Goal: Task Accomplishment & Management: Complete application form

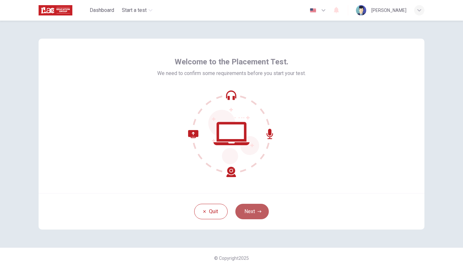
click at [253, 214] on button "Next" at bounding box center [251, 211] width 33 height 15
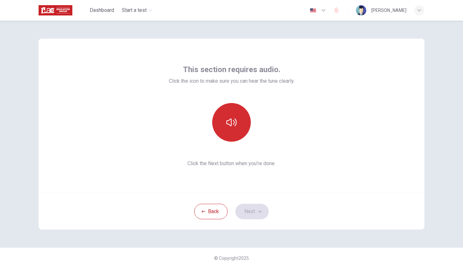
click at [238, 132] on button "button" at bounding box center [231, 122] width 39 height 39
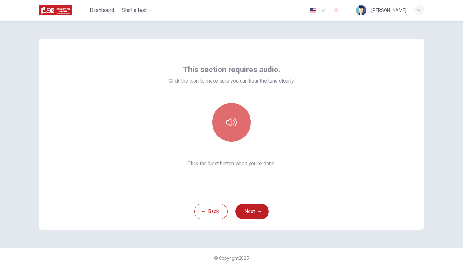
click at [238, 132] on button "button" at bounding box center [231, 122] width 39 height 39
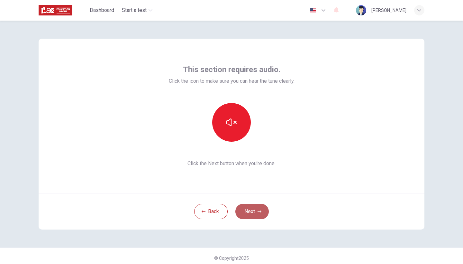
click at [249, 211] on button "Next" at bounding box center [251, 211] width 33 height 15
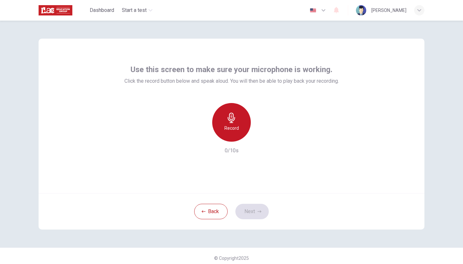
click at [232, 121] on icon "button" at bounding box center [231, 118] width 7 height 10
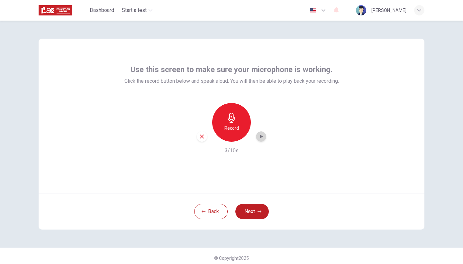
click at [262, 135] on icon "button" at bounding box center [261, 136] width 6 height 6
click at [202, 137] on icon "button" at bounding box center [202, 136] width 6 height 6
click at [247, 209] on button "Next" at bounding box center [251, 211] width 33 height 15
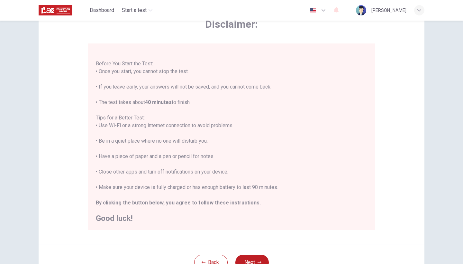
scroll to position [43, 0]
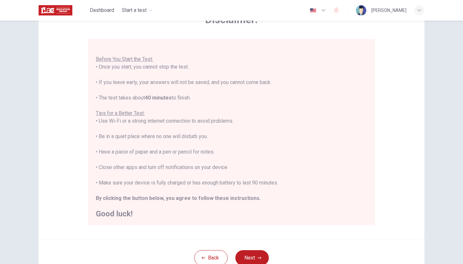
click at [289, 117] on div "You are about to start a Placement Test . Before You Start the Test: • Once you…" at bounding box center [231, 129] width 271 height 178
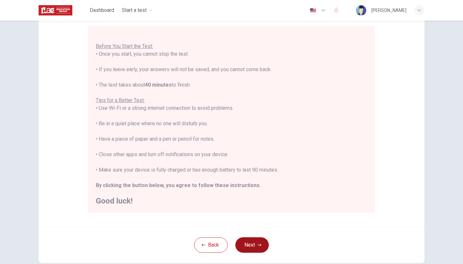
click at [250, 241] on button "Next" at bounding box center [251, 244] width 33 height 15
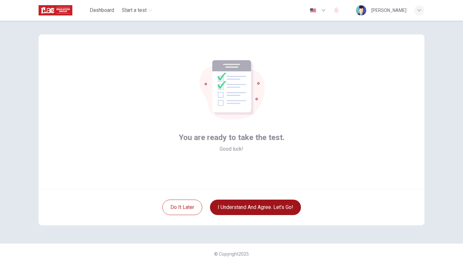
scroll to position [4, 0]
click at [258, 204] on button "I understand and agree. Let’s go!" at bounding box center [255, 206] width 91 height 15
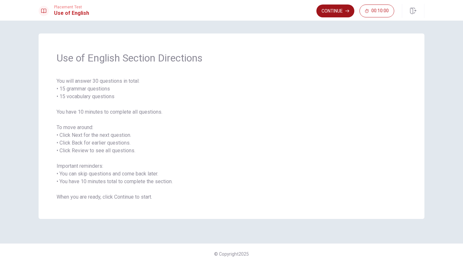
click at [341, 14] on button "Continue" at bounding box center [336, 11] width 38 height 13
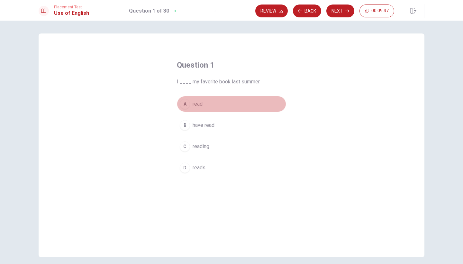
click at [198, 106] on span "read" at bounding box center [198, 104] width 10 height 8
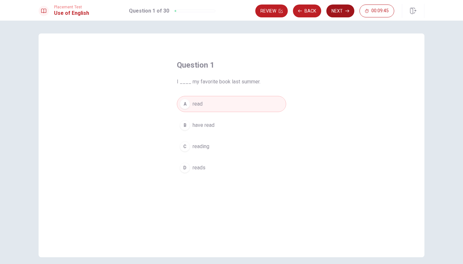
click at [344, 13] on button "Next" at bounding box center [341, 11] width 28 height 13
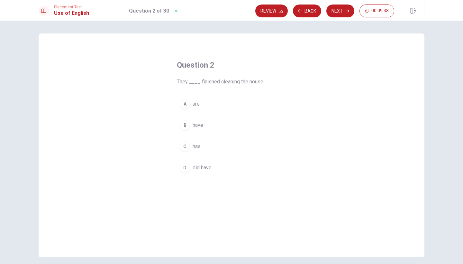
click at [193, 105] on span "are" at bounding box center [196, 104] width 7 height 8
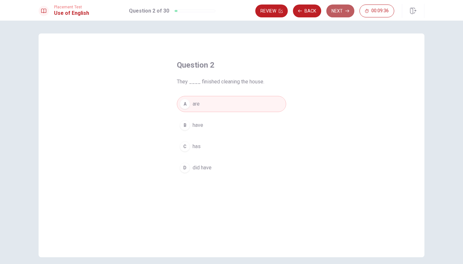
click at [342, 11] on button "Next" at bounding box center [341, 11] width 28 height 13
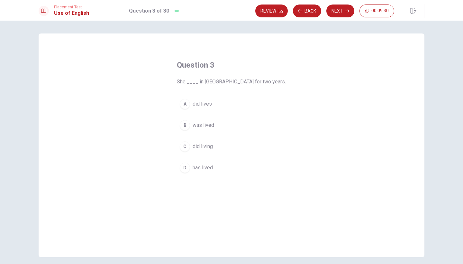
click at [201, 124] on span "was lived" at bounding box center [204, 125] width 22 height 8
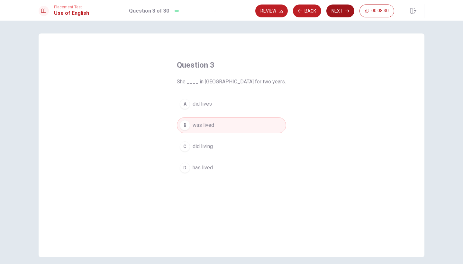
click at [348, 11] on icon "button" at bounding box center [347, 11] width 4 height 3
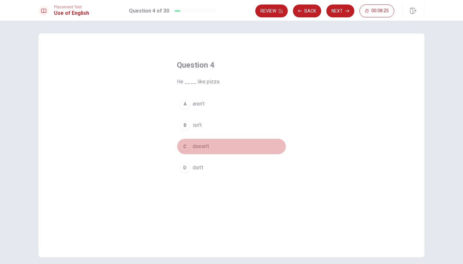
click at [194, 144] on span "doesn’t" at bounding box center [201, 147] width 16 height 8
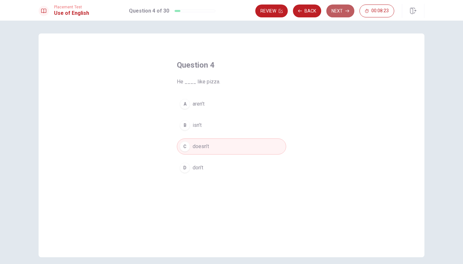
click at [336, 10] on button "Next" at bounding box center [341, 11] width 28 height 13
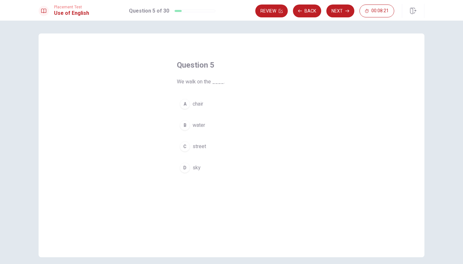
click at [200, 146] on span "street" at bounding box center [200, 147] width 14 height 8
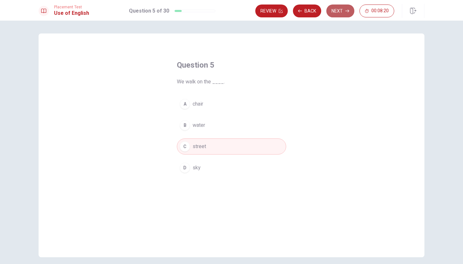
click at [336, 8] on button "Next" at bounding box center [341, 11] width 28 height 13
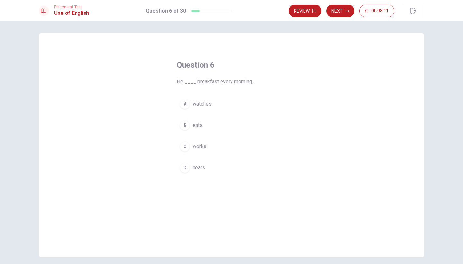
click at [194, 126] on span "eats" at bounding box center [198, 125] width 10 height 8
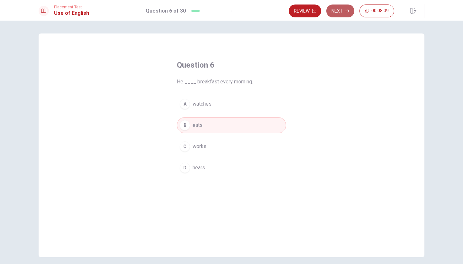
click at [337, 15] on button "Next" at bounding box center [341, 11] width 28 height 13
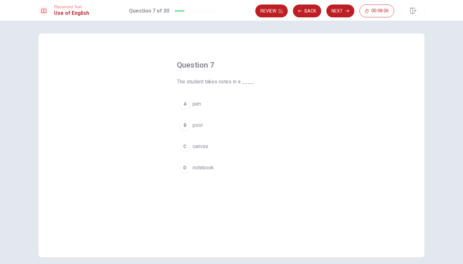
click at [203, 166] on span "notebook" at bounding box center [203, 168] width 21 height 8
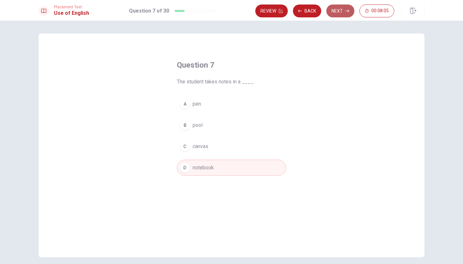
click at [332, 7] on button "Next" at bounding box center [341, 11] width 28 height 13
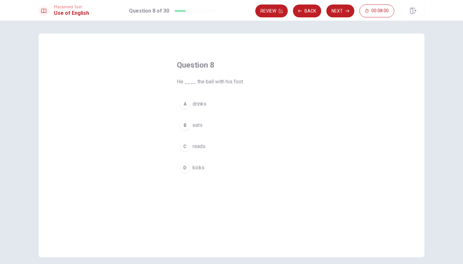
click at [193, 170] on span "kicks" at bounding box center [199, 168] width 12 height 8
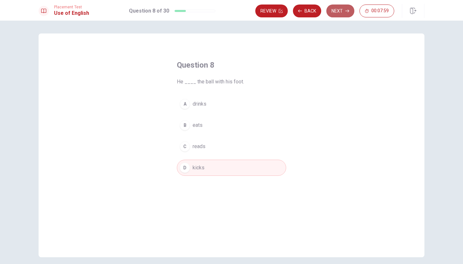
click at [336, 15] on button "Next" at bounding box center [341, 11] width 28 height 13
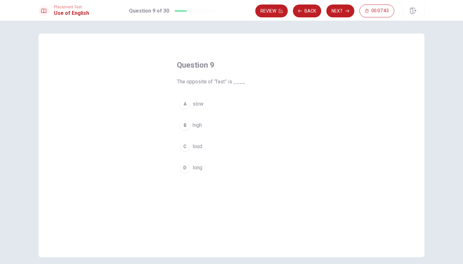
click at [197, 95] on div "Question 9 The opposite of “fast” is ____. A slow B high C loud D long" at bounding box center [231, 118] width 135 height 136
click at [197, 100] on span "slow" at bounding box center [198, 104] width 11 height 8
click at [339, 10] on button "Next" at bounding box center [341, 11] width 28 height 13
click at [202, 124] on span "place" at bounding box center [199, 125] width 12 height 8
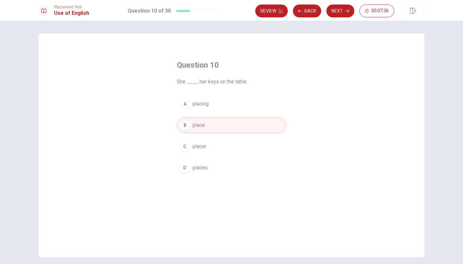
click at [200, 172] on button "D places" at bounding box center [231, 168] width 109 height 16
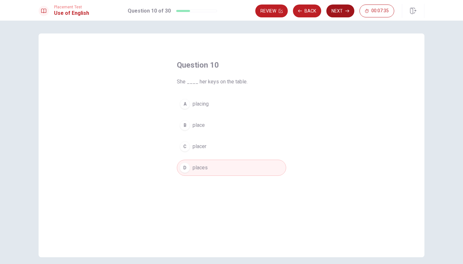
click at [335, 13] on button "Next" at bounding box center [341, 11] width 28 height 13
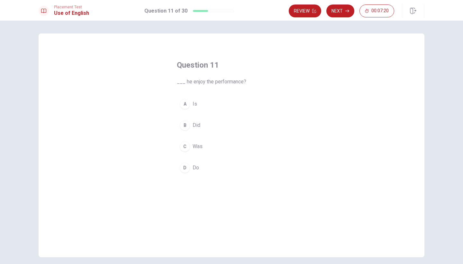
click at [200, 102] on button "A Is" at bounding box center [231, 104] width 109 height 16
click at [338, 12] on button "Next" at bounding box center [341, 11] width 28 height 13
click at [205, 122] on span "will sees" at bounding box center [203, 125] width 21 height 8
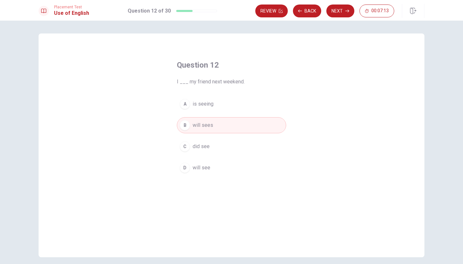
click at [202, 170] on span "will see" at bounding box center [202, 168] width 18 height 8
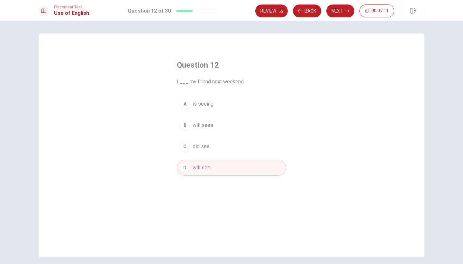
click at [345, 9] on icon "button" at bounding box center [347, 11] width 4 height 4
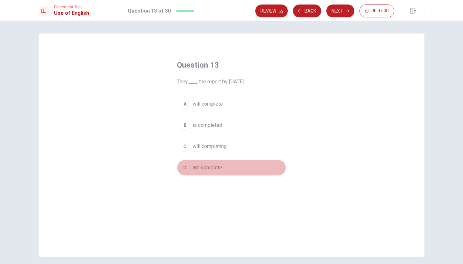
click at [216, 169] on span "are complete" at bounding box center [208, 168] width 30 height 8
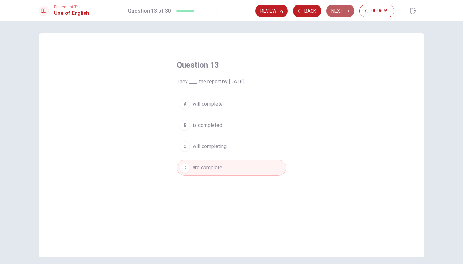
click at [343, 13] on button "Next" at bounding box center [341, 11] width 28 height 13
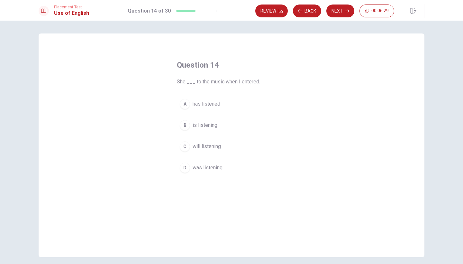
click at [212, 168] on span "was listening" at bounding box center [208, 168] width 30 height 8
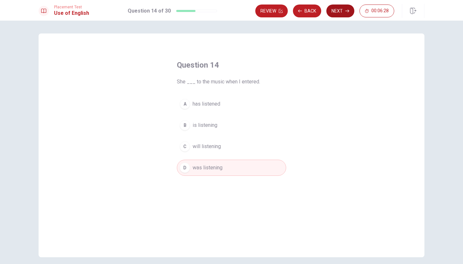
click at [339, 15] on button "Next" at bounding box center [341, 11] width 28 height 13
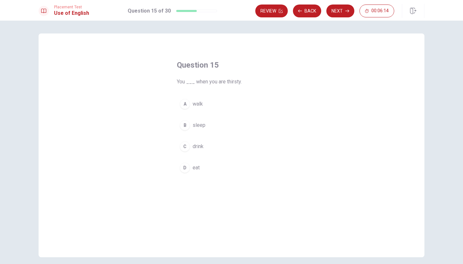
click at [204, 132] on button "B sleep" at bounding box center [231, 125] width 109 height 16
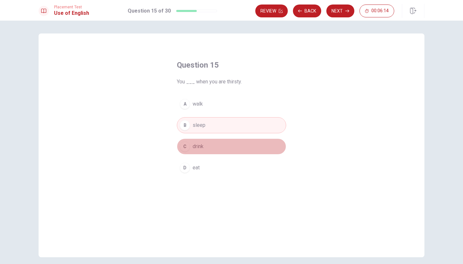
click at [202, 145] on span "drink" at bounding box center [198, 147] width 11 height 8
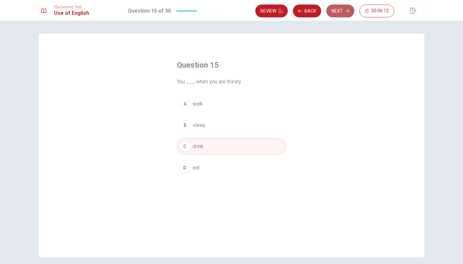
click at [345, 10] on button "Next" at bounding box center [341, 11] width 28 height 13
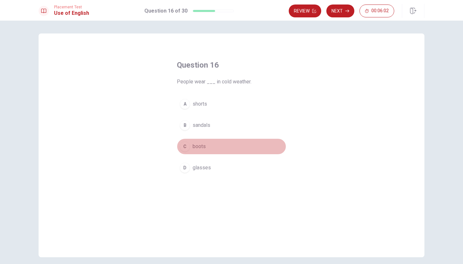
click at [194, 148] on span "boots" at bounding box center [199, 147] width 13 height 8
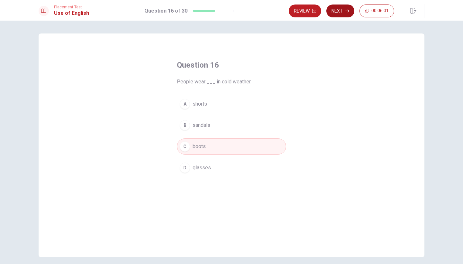
click at [342, 9] on button "Next" at bounding box center [341, 11] width 28 height 13
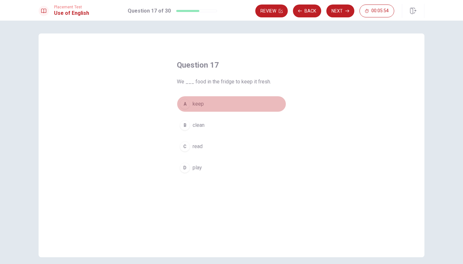
click at [201, 104] on span "keep" at bounding box center [198, 104] width 11 height 8
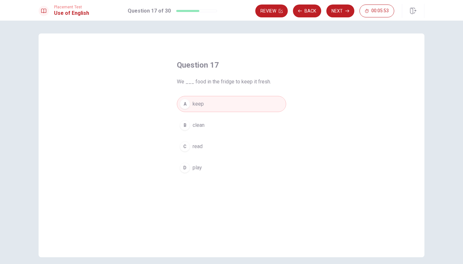
click at [343, 3] on div "Placement Test Use of English Question 17 of 30 Review Back Next 00:05:53" at bounding box center [231, 10] width 463 height 21
click at [343, 8] on button "Next" at bounding box center [341, 11] width 28 height 13
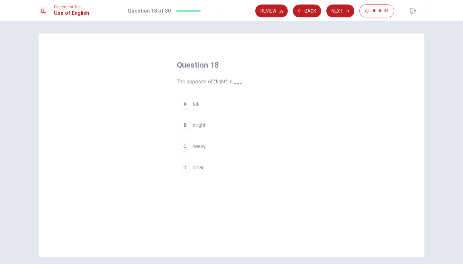
click at [200, 144] on span "heavy" at bounding box center [199, 147] width 13 height 8
click at [337, 13] on button "Next" at bounding box center [341, 11] width 28 height 13
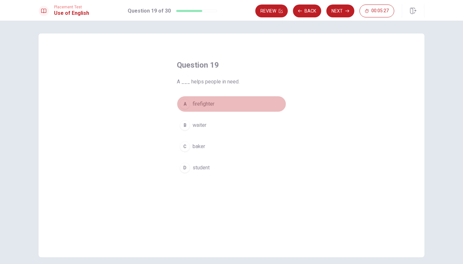
click at [211, 104] on span "firefighter" at bounding box center [204, 104] width 22 height 8
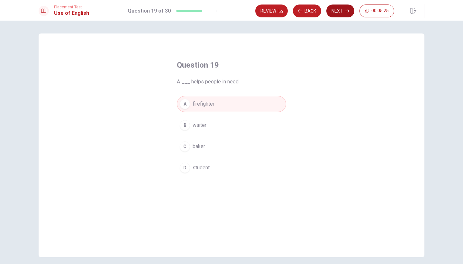
click at [339, 16] on button "Next" at bounding box center [341, 11] width 28 height 13
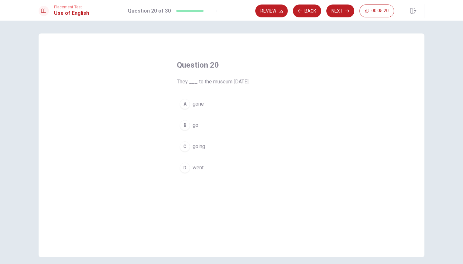
click at [195, 170] on span "went" at bounding box center [198, 168] width 11 height 8
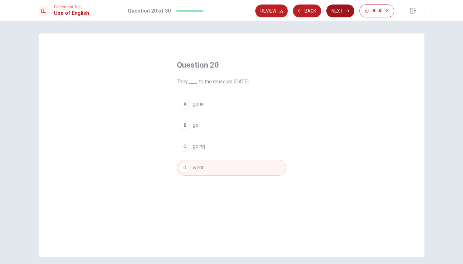
click at [332, 15] on button "Next" at bounding box center [341, 11] width 28 height 13
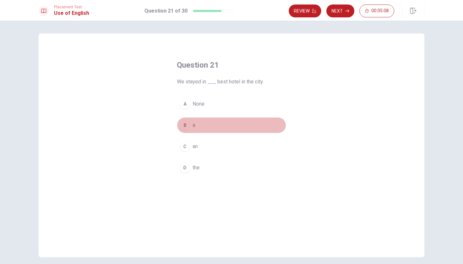
click at [191, 127] on button "B a" at bounding box center [231, 125] width 109 height 16
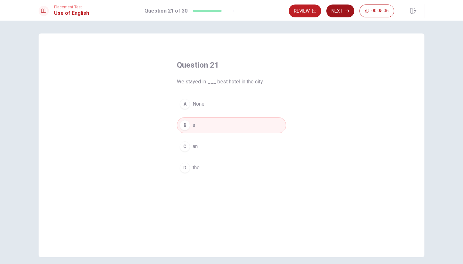
click at [338, 14] on button "Next" at bounding box center [341, 11] width 28 height 13
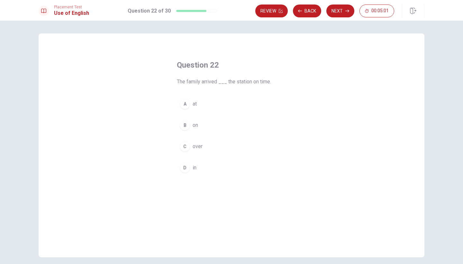
click at [191, 110] on button "A at" at bounding box center [231, 104] width 109 height 16
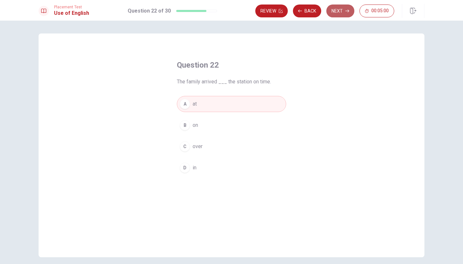
click at [331, 15] on button "Next" at bounding box center [341, 11] width 28 height 13
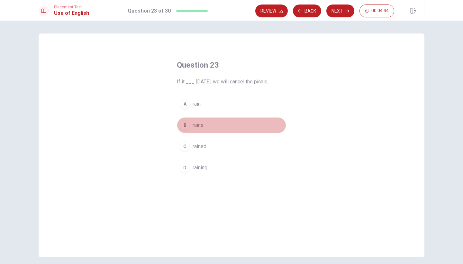
click at [196, 124] on span "rains" at bounding box center [198, 125] width 11 height 8
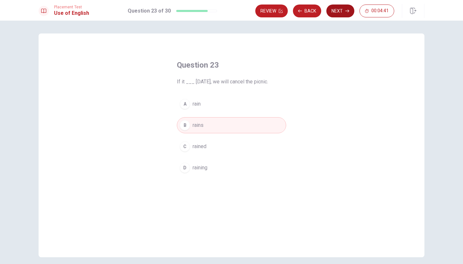
click at [334, 12] on button "Next" at bounding box center [341, 11] width 28 height 13
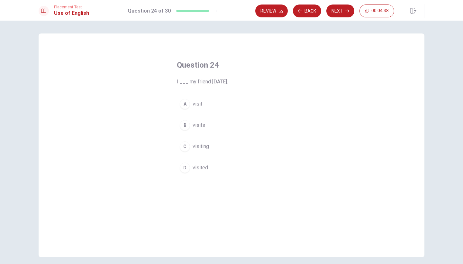
click at [207, 164] on span "visited" at bounding box center [200, 168] width 15 height 8
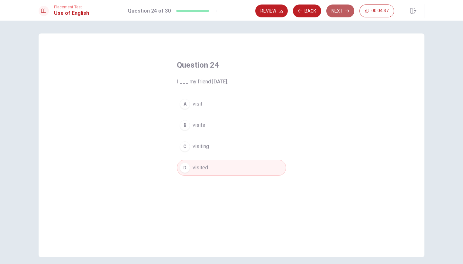
click at [333, 14] on button "Next" at bounding box center [341, 11] width 28 height 13
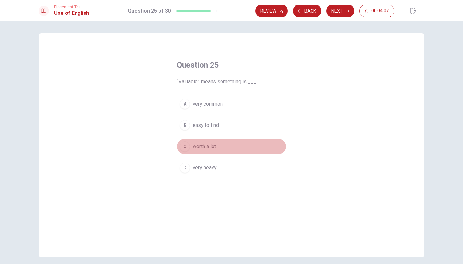
click at [200, 140] on button "C worth a lot" at bounding box center [231, 146] width 109 height 16
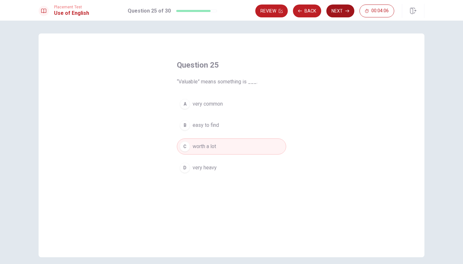
click at [334, 13] on button "Next" at bounding box center [341, 11] width 28 height 13
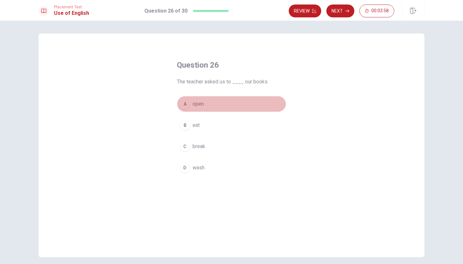
click at [203, 105] on span "open" at bounding box center [198, 104] width 11 height 8
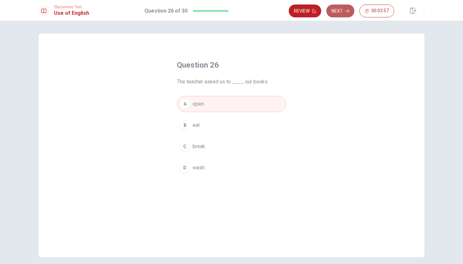
click at [338, 13] on button "Next" at bounding box center [341, 11] width 28 height 13
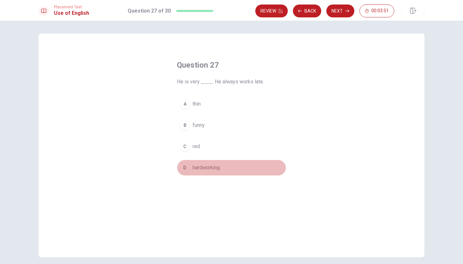
click at [204, 166] on span "hardworking" at bounding box center [206, 168] width 27 height 8
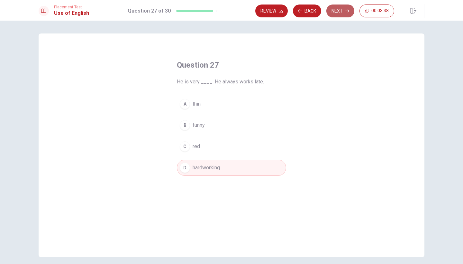
click at [339, 16] on button "Next" at bounding box center [341, 11] width 28 height 13
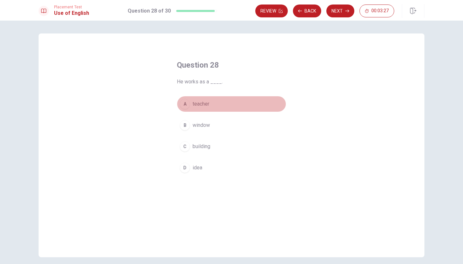
click at [200, 105] on span "teacher" at bounding box center [201, 104] width 17 height 8
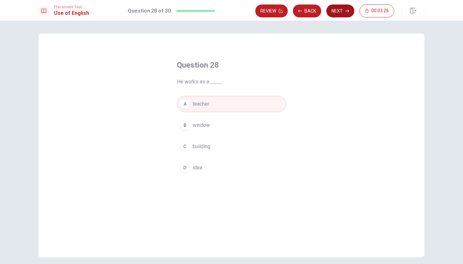
click at [341, 14] on button "Next" at bounding box center [341, 11] width 28 height 13
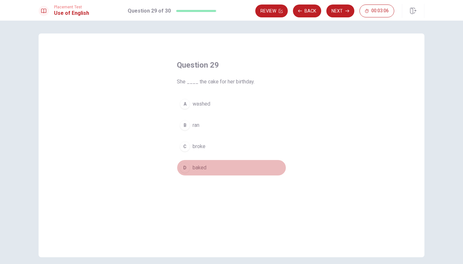
click at [201, 170] on span "baked" at bounding box center [200, 168] width 14 height 8
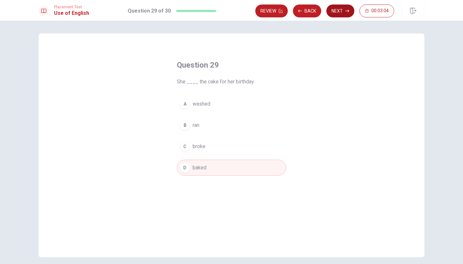
click at [341, 10] on button "Next" at bounding box center [341, 11] width 28 height 13
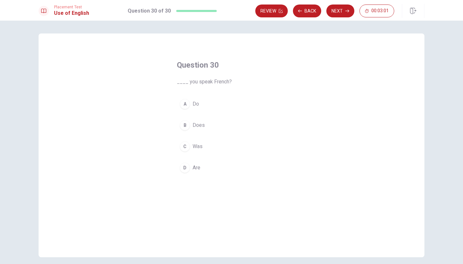
click at [203, 99] on button "A Do" at bounding box center [231, 104] width 109 height 16
click at [335, 12] on button "Next" at bounding box center [341, 11] width 28 height 13
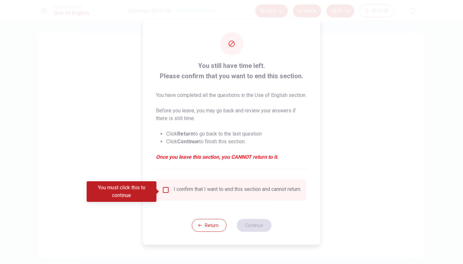
click at [194, 193] on div "I confirm that I want to end this section and cannot return." at bounding box center [238, 190] width 128 height 8
click at [167, 192] on input "You must click this to continue" at bounding box center [166, 190] width 8 height 8
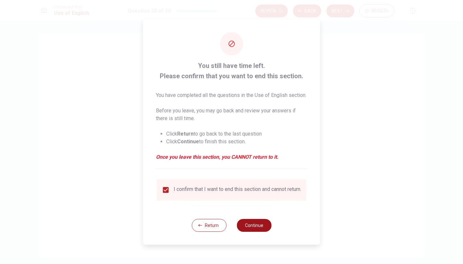
click at [247, 231] on button "Continue" at bounding box center [254, 225] width 35 height 13
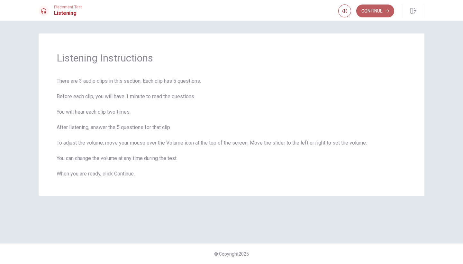
click at [378, 14] on button "Continue" at bounding box center [375, 11] width 38 height 13
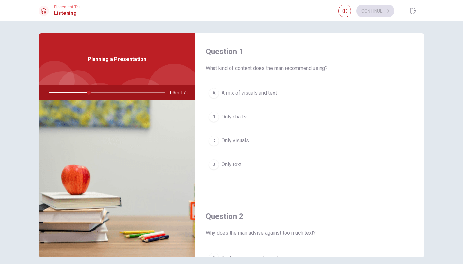
click at [273, 91] on span "A mix of visuals and text" at bounding box center [249, 93] width 55 height 8
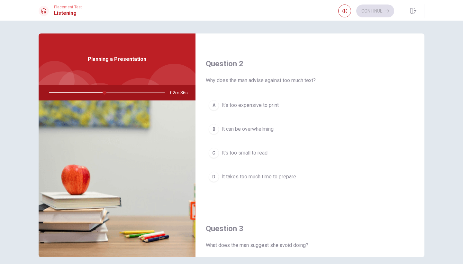
scroll to position [154, 0]
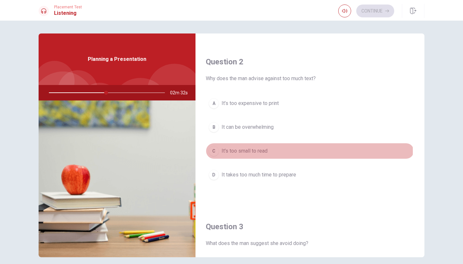
click at [247, 151] on span "It's too small to read" at bounding box center [245, 151] width 46 height 8
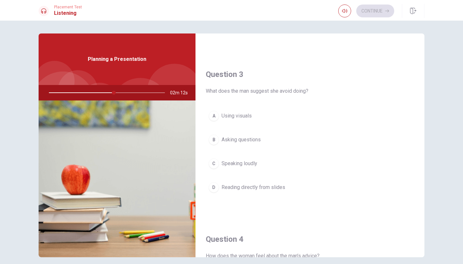
scroll to position [314, 0]
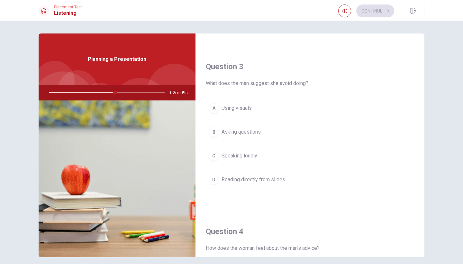
click at [256, 184] on button "D Reading directly from slides" at bounding box center [310, 179] width 208 height 16
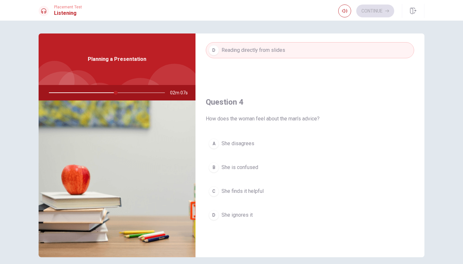
scroll to position [449, 0]
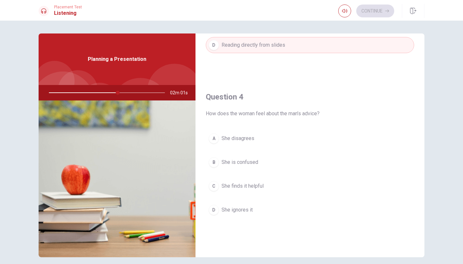
click at [238, 184] on span "She finds it helpful" at bounding box center [243, 186] width 42 height 8
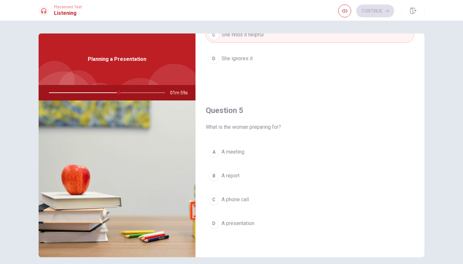
scroll to position [600, 0]
drag, startPoint x: 120, startPoint y: 94, endPoint x: 106, endPoint y: 94, distance: 14.5
click at [106, 94] on div at bounding box center [105, 92] width 129 height 15
click at [105, 93] on div at bounding box center [105, 92] width 129 height 15
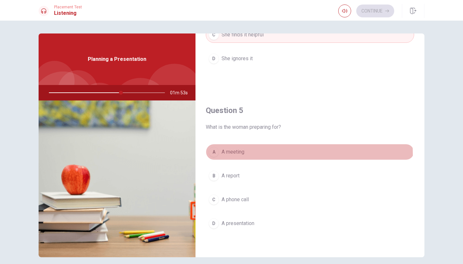
click at [264, 154] on button "A A meeting" at bounding box center [310, 152] width 208 height 16
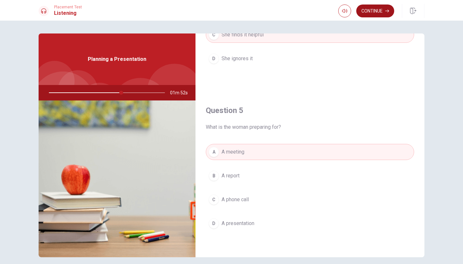
click at [377, 13] on button "Continue" at bounding box center [375, 11] width 38 height 13
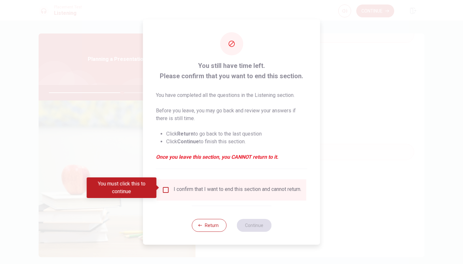
click at [163, 189] on input "You must click this to continue" at bounding box center [166, 190] width 8 height 8
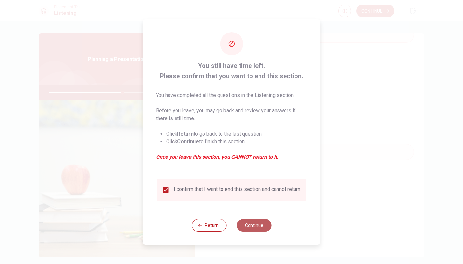
click at [247, 232] on button "Continue" at bounding box center [254, 225] width 35 height 13
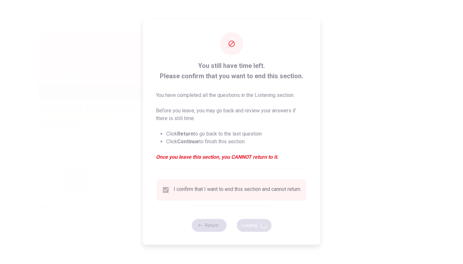
type input "64"
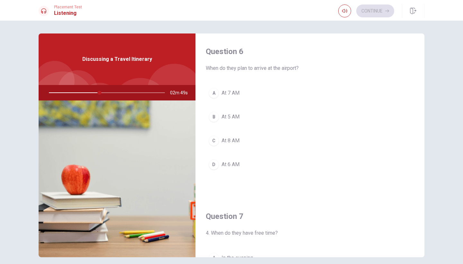
scroll to position [0, 0]
click at [223, 162] on span "At 6 AM" at bounding box center [231, 165] width 18 height 8
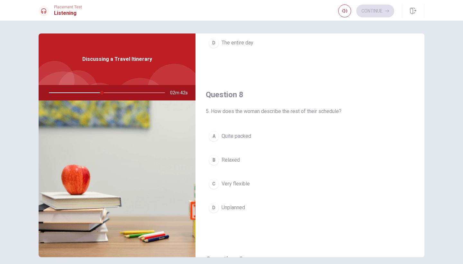
scroll to position [289, 0]
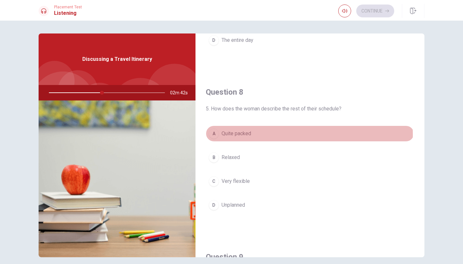
click at [263, 134] on button "A Quite packed" at bounding box center [310, 133] width 208 height 16
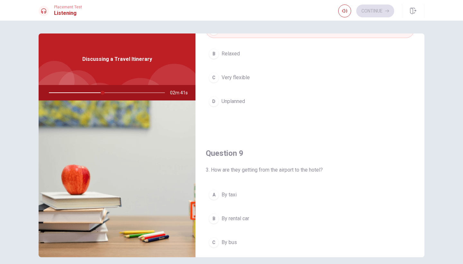
scroll to position [507, 0]
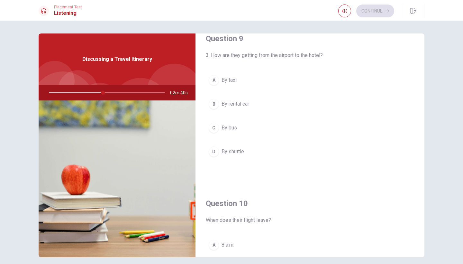
click at [245, 149] on button "D By shuttle" at bounding box center [310, 151] width 208 height 16
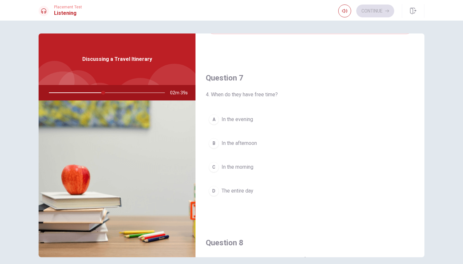
scroll to position [138, 0]
click at [255, 143] on span "In the afternoon" at bounding box center [239, 144] width 35 height 8
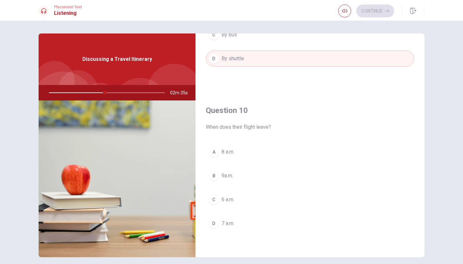
scroll to position [600, 0]
click at [238, 149] on button "A 8 a.m." at bounding box center [310, 152] width 208 height 16
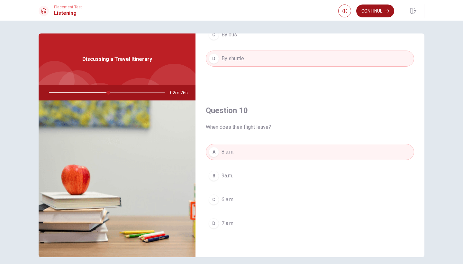
click at [377, 14] on button "Continue" at bounding box center [375, 11] width 38 height 13
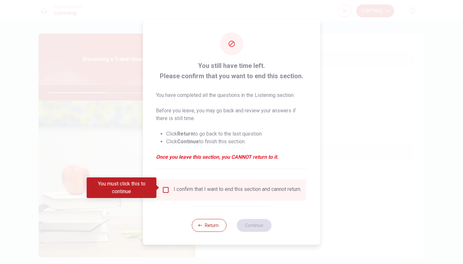
click at [190, 186] on div "I confirm that I want to end this section and cannot return." at bounding box center [238, 190] width 128 height 8
click at [170, 193] on div "I confirm that I want to end this section and cannot return." at bounding box center [231, 190] width 139 height 8
click at [167, 190] on input "You must click this to continue" at bounding box center [166, 190] width 8 height 8
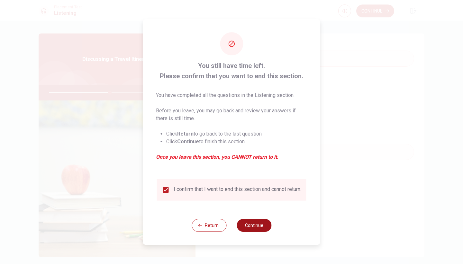
click at [253, 228] on button "Continue" at bounding box center [254, 225] width 35 height 13
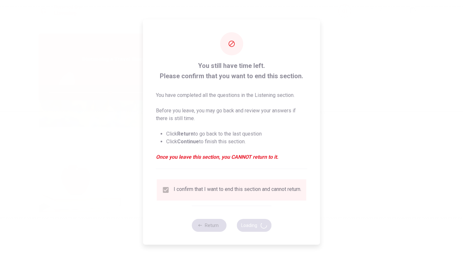
type input "53"
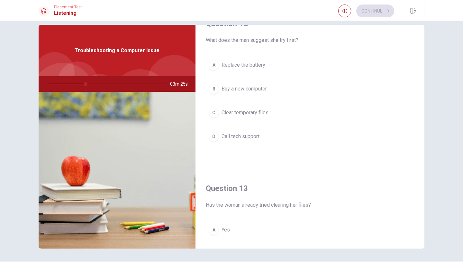
scroll to position [173, 0]
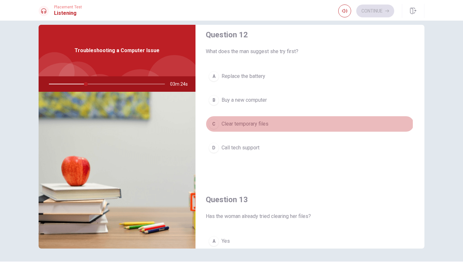
click at [268, 124] on button "C Clear temporary files" at bounding box center [310, 124] width 208 height 16
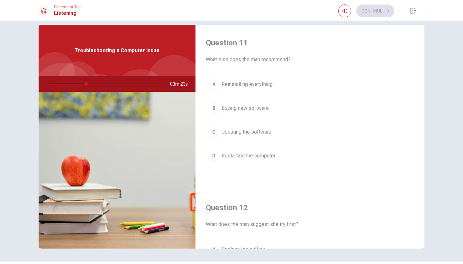
scroll to position [0, 0]
click at [251, 159] on span "Restarting the computer" at bounding box center [249, 156] width 54 height 8
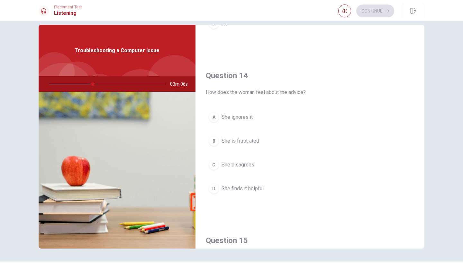
scroll to position [461, 0]
click at [271, 189] on button "D She finds it helpful" at bounding box center [310, 189] width 208 height 16
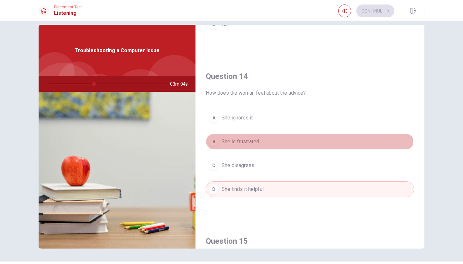
click at [264, 140] on button "B She is frustrated" at bounding box center [310, 141] width 208 height 16
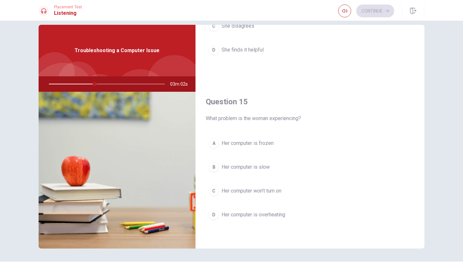
scroll to position [600, 0]
click at [262, 166] on span "Her computer is slow" at bounding box center [246, 167] width 48 height 8
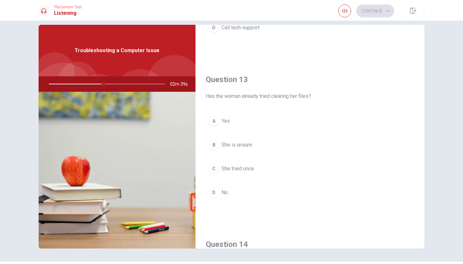
scroll to position [294, 0]
click at [242, 168] on span "She tried once" at bounding box center [238, 168] width 32 height 8
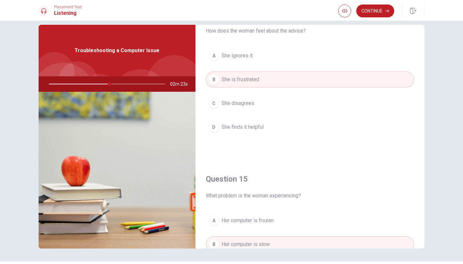
scroll to position [522, 0]
click at [258, 102] on button "C She disagrees" at bounding box center [310, 104] width 208 height 16
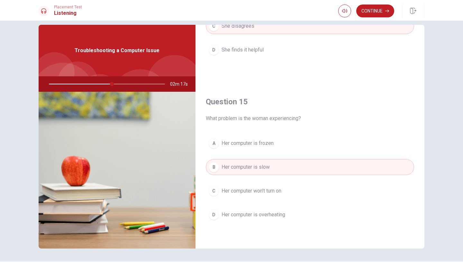
scroll to position [600, 0]
click at [364, 13] on button "Continue" at bounding box center [375, 11] width 38 height 13
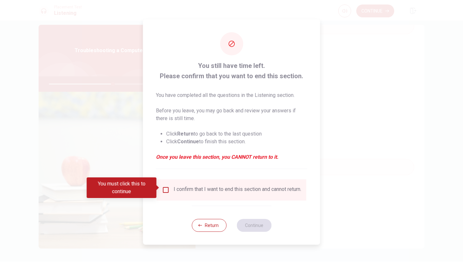
click at [172, 189] on div "I confirm that I want to end this section and cannot return." at bounding box center [231, 190] width 139 height 8
click at [162, 187] on input "You must click this to continue" at bounding box center [166, 190] width 8 height 8
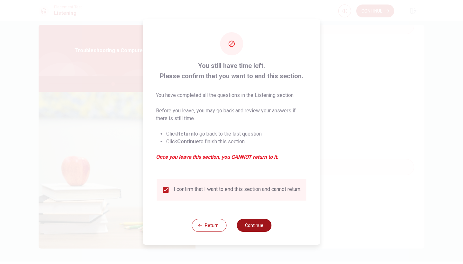
click at [247, 227] on button "Continue" at bounding box center [254, 225] width 35 height 13
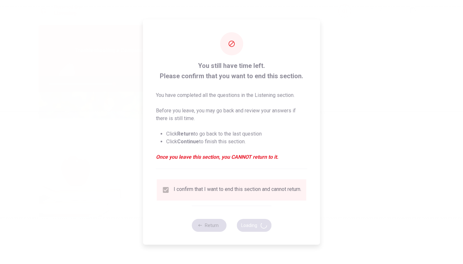
type input "56"
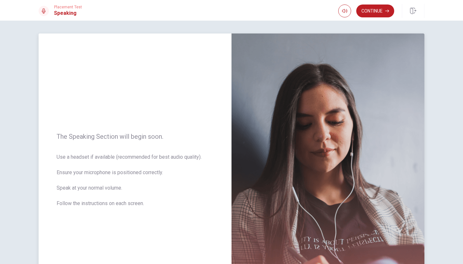
scroll to position [0, 0]
click at [386, 8] on button "Continue" at bounding box center [375, 11] width 38 height 13
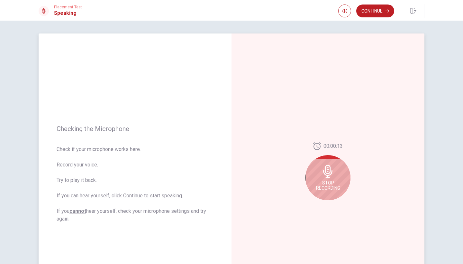
click at [336, 170] on div "Stop Recording" at bounding box center [328, 177] width 45 height 45
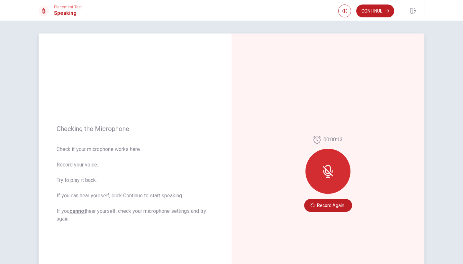
click at [323, 179] on div at bounding box center [328, 171] width 45 height 45
click at [330, 169] on icon at bounding box center [328, 168] width 5 height 7
click at [328, 200] on button "Record Again" at bounding box center [328, 205] width 48 height 13
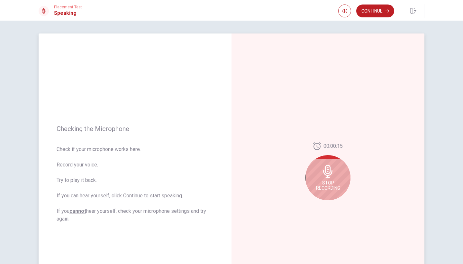
click at [328, 170] on icon at bounding box center [328, 171] width 13 height 13
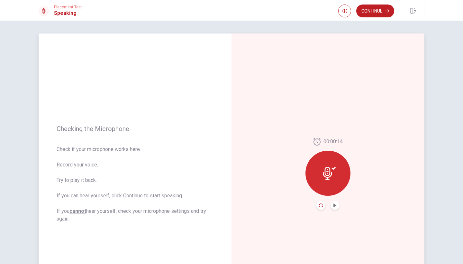
click at [319, 207] on icon "Record Again" at bounding box center [321, 205] width 4 height 4
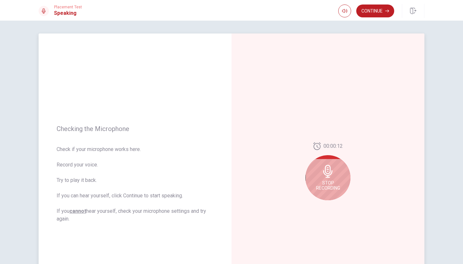
click at [333, 180] on div "Stop Recording" at bounding box center [328, 177] width 45 height 45
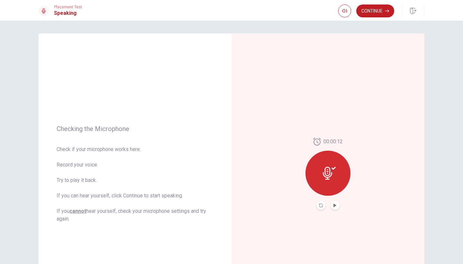
click at [333, 203] on button "Play Audio" at bounding box center [335, 205] width 9 height 9
click at [321, 212] on div "00:00:12" at bounding box center [328, 173] width 193 height 281
click at [319, 207] on icon "Record Again" at bounding box center [321, 205] width 4 height 4
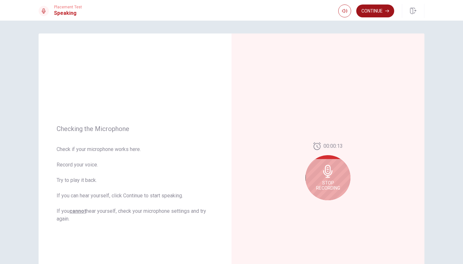
click at [374, 8] on button "Continue" at bounding box center [375, 11] width 38 height 13
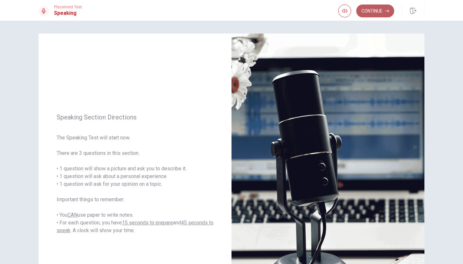
click at [368, 14] on button "Continue" at bounding box center [375, 11] width 38 height 13
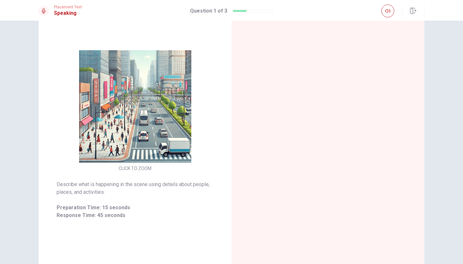
scroll to position [49, 0]
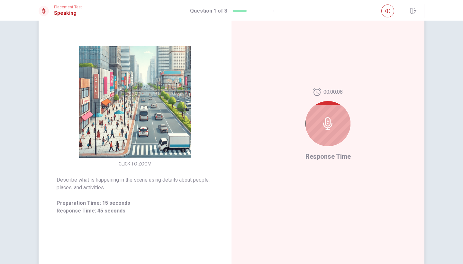
click at [329, 130] on div at bounding box center [328, 123] width 45 height 45
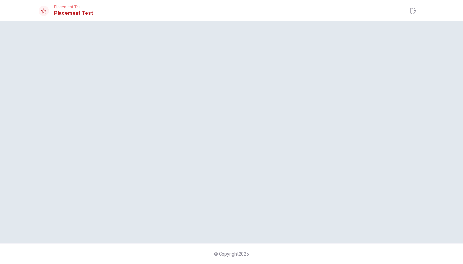
scroll to position [0, 0]
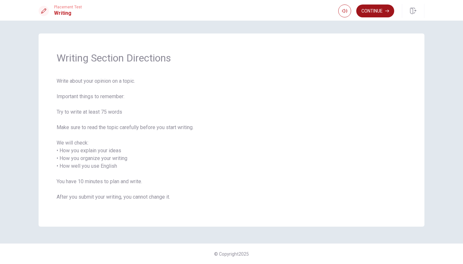
click at [376, 14] on button "Continue" at bounding box center [375, 11] width 38 height 13
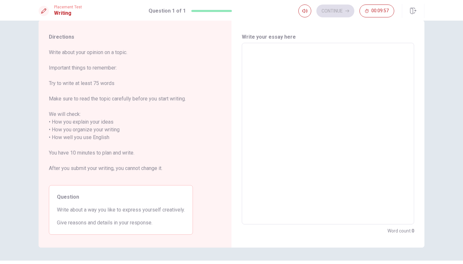
scroll to position [14, 0]
drag, startPoint x: 280, startPoint y: 33, endPoint x: 276, endPoint y: 47, distance: 14.1
click at [280, 33] on h6 "Write your essay here" at bounding box center [328, 36] width 172 height 8
click at [261, 72] on textarea at bounding box center [327, 132] width 163 height 171
type textarea "I"
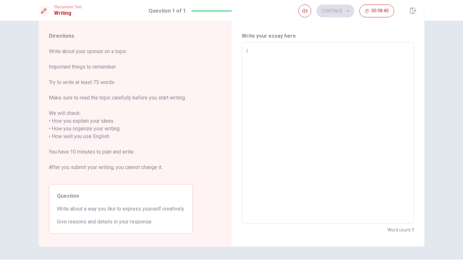
type textarea "x"
type textarea "I"
type textarea "x"
type textarea "I e"
type textarea "x"
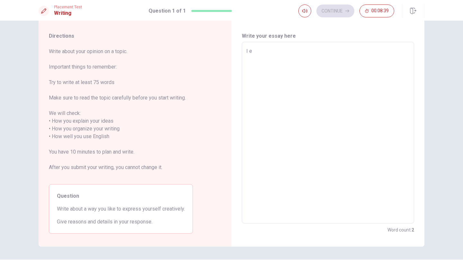
type textarea "I"
type textarea "x"
type textarea "I r"
type textarea "x"
type textarea "I re"
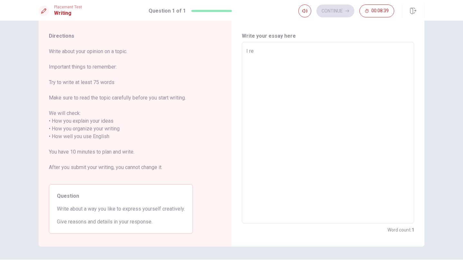
type textarea "x"
type textarea "I rea"
type textarea "x"
type textarea "I real"
type textarea "x"
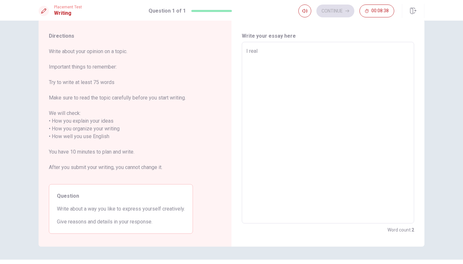
type textarea "I reall"
type textarea "x"
type textarea "I really"
type textarea "x"
type textarea "I really"
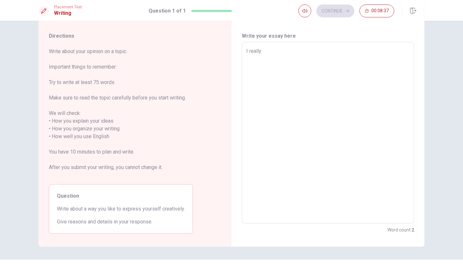
type textarea "x"
type textarea "I really l"
type textarea "x"
type textarea "I really li"
type textarea "x"
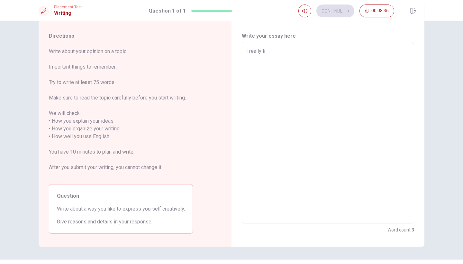
type textarea "I really lik"
type textarea "x"
type textarea "I really like"
type textarea "x"
type textarea "I really like"
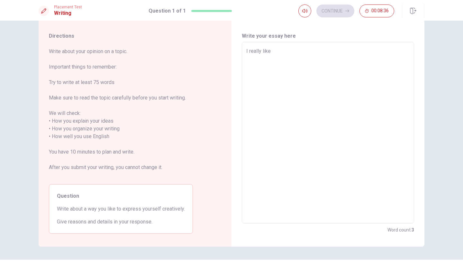
type textarea "x"
type textarea "I really like t"
type textarea "x"
type textarea "I really like ta"
type textarea "x"
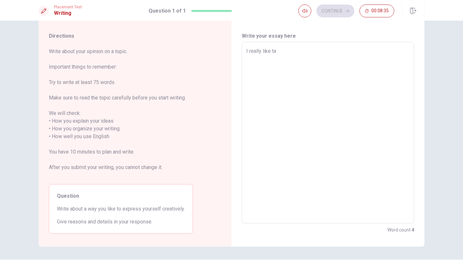
type textarea "I really like tal"
type textarea "x"
type textarea "I really like talk"
type textarea "x"
type textarea "I really like talki"
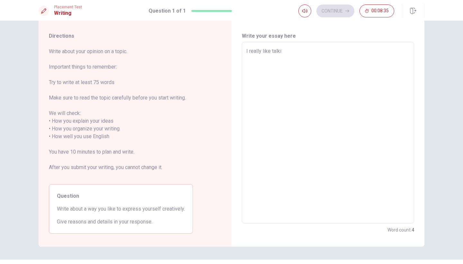
type textarea "x"
type textarea "I really like talkin"
type textarea "x"
type textarea "I really like talking"
type textarea "x"
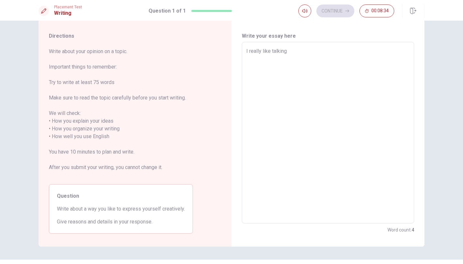
type textarea "I really like talking"
type textarea "x"
type textarea "I really like talking"
type textarea "x"
type textarea "I really like talking,"
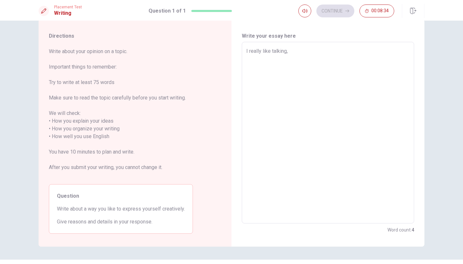
type textarea "x"
type textarea "I really like talking,"
type textarea "x"
type textarea "I really like talking, b"
type textarea "x"
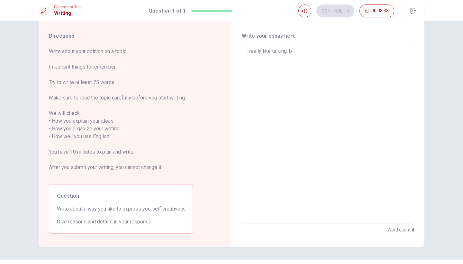
type textarea "I really like talking, bi"
type textarea "x"
type textarea "I really like talking, b"
type textarea "x"
type textarea "I really like talking, bu"
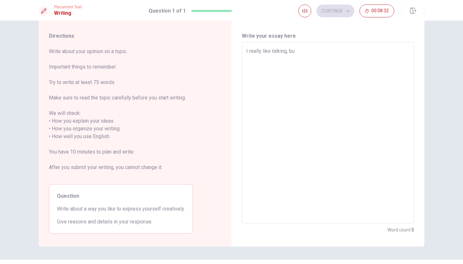
type textarea "x"
type textarea "I really like talking, but"
type textarea "x"
type textarea "I really like talking, but"
type textarea "x"
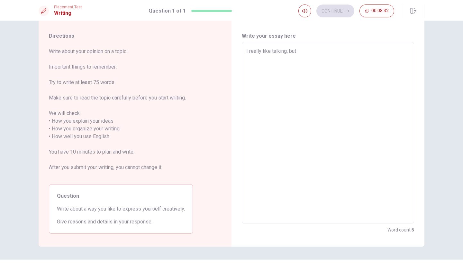
type textarea "I really like talking, but i"
type textarea "x"
type textarea "I really like talking, but if"
type textarea "x"
type textarea "I really like talking, but if"
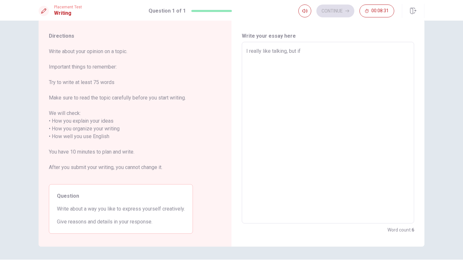
type textarea "x"
type textarea "I really like talking, but if a"
type textarea "x"
type textarea "I really like talking, but if a"
type textarea "x"
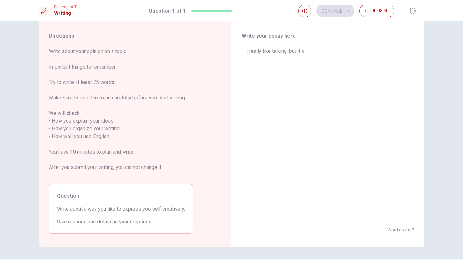
type textarea "I really like talking, but if a h"
type textarea "x"
type textarea "I really like talking, but if a"
type textarea "x"
type textarea "I really like talking, but if a"
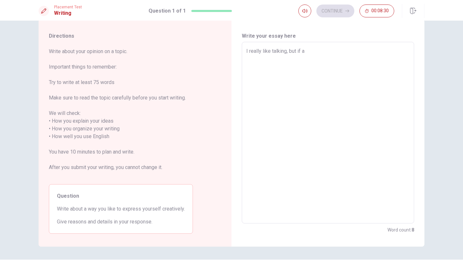
type textarea "x"
type textarea "I really like talking, but if"
type textarea "x"
type textarea "I really like talking, but if I"
type textarea "x"
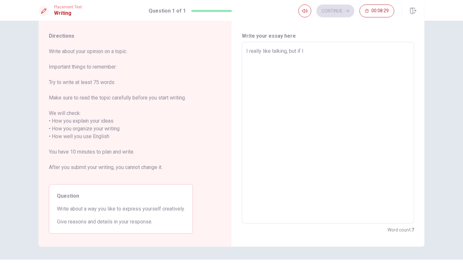
type textarea "I really like talking, but if I"
type textarea "x"
type textarea "I really like talking, but if I h"
type textarea "x"
type textarea "I really like talking, but if I ha"
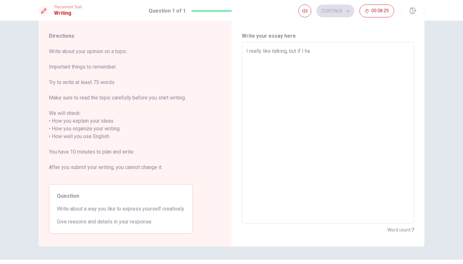
type textarea "x"
type textarea "I really like talking, but if I has"
type textarea "x"
type textarea "I really like talking, but if I ha"
type textarea "x"
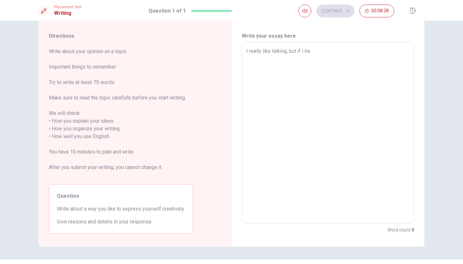
type textarea "I really like talking, but if I had"
type textarea "x"
type textarea "I really like talking, but if I had"
type textarea "x"
type textarea "I really like talking, but if I had t"
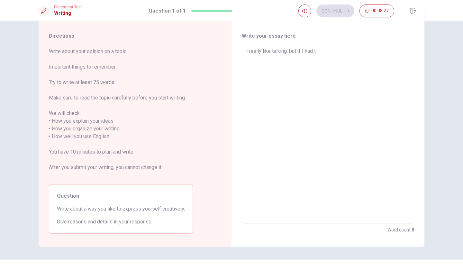
type textarea "x"
type textarea "I really like talking, but if I had to"
type textarea "x"
type textarea "I really like talking, but if I had to"
type textarea "x"
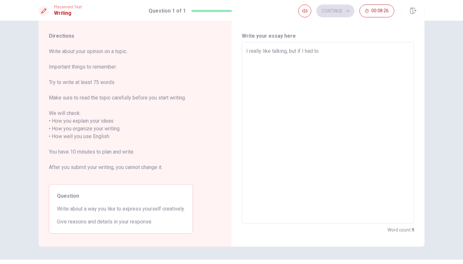
type textarea "I really like talking, but if I had to c"
type textarea "x"
type textarea "I really like talking, but if I had to ch"
type textarea "x"
type textarea "I really like talking, but if I had to cho"
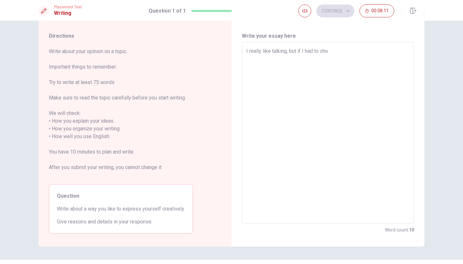
type textarea "x"
type textarea "I really like talking, but if I had to choo"
type textarea "x"
type textarea "I really like talking, but if I had to choos"
type textarea "x"
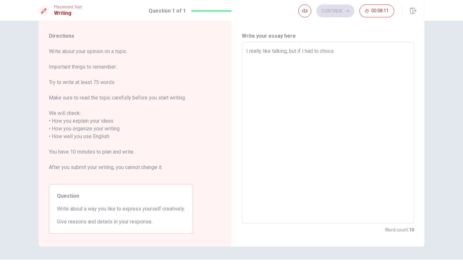
type textarea "I really like talking, but if I had to choose"
type textarea "x"
type textarea "I really like talking, but if I had to choose"
type textarea "x"
type textarea "I really like talking, but if I had to choose a"
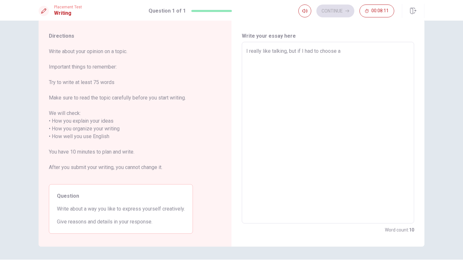
type textarea "x"
type textarea "I really like talking, but if I had to choose an"
type textarea "x"
type textarea "I really like talking, but if I had to choose ano"
type textarea "x"
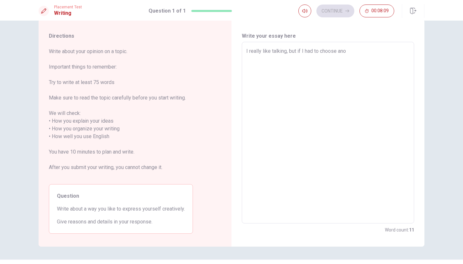
type textarea "I really like talking, but if I had to choose anot"
type textarea "x"
type textarea "I really like talking, but if I had to choose anoth"
type textarea "x"
type textarea "I really like talking, but if I had to choose anothe"
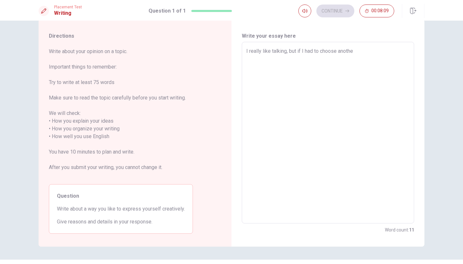
type textarea "x"
type textarea "I really like talking, but if I had to choose another"
type textarea "x"
type textarea "I really like talking, but if I had to choose another"
type textarea "x"
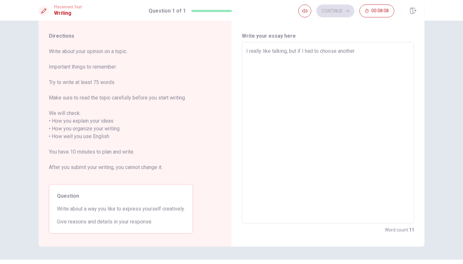
type textarea "I really like talking, but if I had to choose another w"
type textarea "x"
type textarea "I really like talking, but if I had to choose another wa"
type textarea "x"
type textarea "I really like talking, but if I had to choose another way"
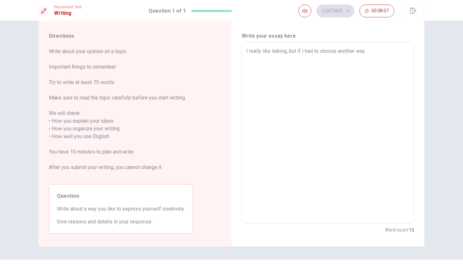
type textarea "x"
type textarea "I really like talking, but if I had to choose another way,"
type textarea "x"
type textarea "I really like talking, but if I had to choose another way,"
type textarea "x"
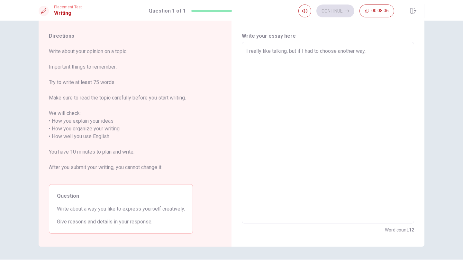
type textarea "I really like talking, but if I had to choose another way, I"
type textarea "x"
type textarea "I really like talking, but if I had to choose another way, I"
type textarea "x"
type textarea "I really like talking, but if I had to choose another way, I w"
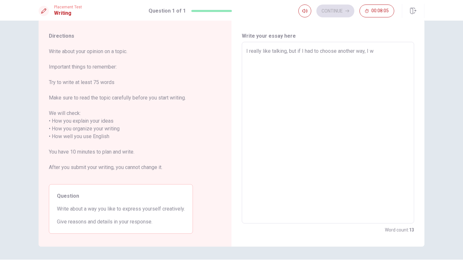
type textarea "x"
type textarea "I really like talking, but if I had to choose another way, I wo"
type textarea "x"
type textarea "I really like talking, but if I had to choose another way, I wou"
type textarea "x"
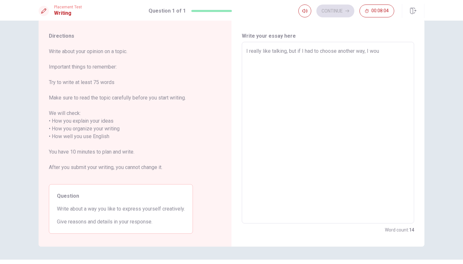
type textarea "I really like talking, but if I had to choose another way, I woul"
type textarea "x"
type textarea "I really like talking, but if I had to choose another way, I would"
type textarea "x"
type textarea "I really like talking, but if I had to choose another way, I would"
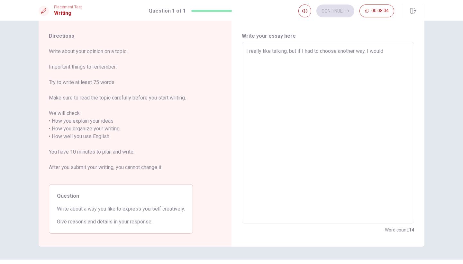
type textarea "x"
type textarea "I really like talking, but if I had to choose another way, I would l"
type textarea "x"
type textarea "I really like talking, but if I had to choose another way, I would li"
type textarea "x"
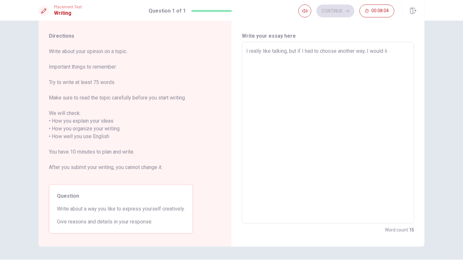
type textarea "I really like talking, but if I had to choose another way, I would lik"
type textarea "x"
type textarea "I really like talking, but if I had to choose another way, I would li"
type textarea "x"
type textarea "I really like talking, but if I had to choose another way, I would l"
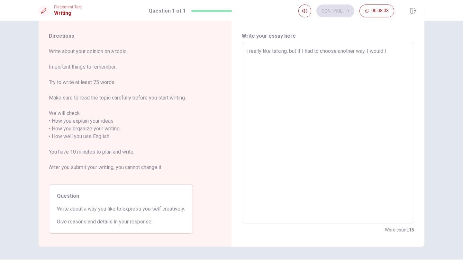
type textarea "x"
type textarea "I really like talking, but if I had to choose another way, I would"
type textarea "x"
type textarea "I really like talking, but if I had to choose another way, I would s"
type textarea "x"
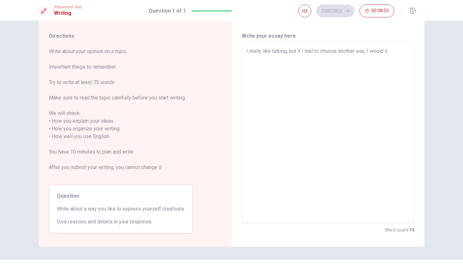
type textarea "I really like talking, but if I had to choose another way, I would sa"
type textarea "x"
type textarea "I really like talking, but if I had to choose another way, I would say"
type textarea "x"
type textarea "I really like talking, but if I had to choose another way, I would say"
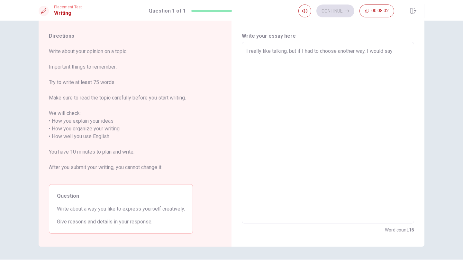
type textarea "x"
type textarea "I really like talking, but if I had to choose another way, I would say t"
type textarea "x"
type textarea "I really like talking, but if I had to choose another way, I would say th"
type textarea "x"
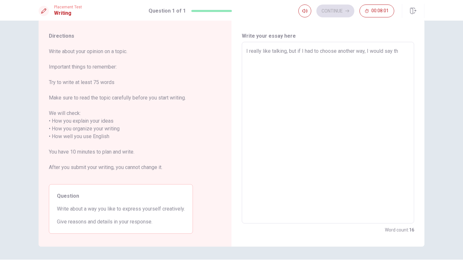
type textarea "I really like talking, but if I had to choose another way, I would say tha"
type textarea "x"
type textarea "I really like talking, but if I had to choose another way, I would say that"
type textarea "x"
type textarea "I really like talking, but if I had to choose another way, I would say that"
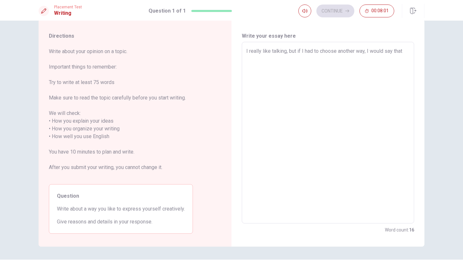
type textarea "x"
type textarea "I really like talking, but if I had to choose another way, I would say that I"
type textarea "x"
type textarea "I really like talking, but if I had to choose another way, I would say that I"
type textarea "x"
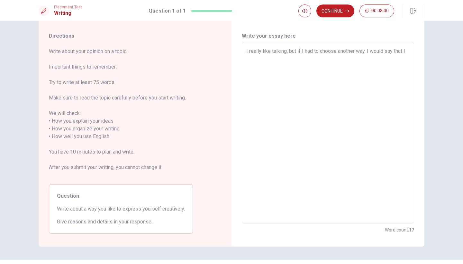
type textarea "I really like talking, but if I had to choose another way, I would say that I l"
click at [294, 84] on textarea "I really like talking, but if I had to choose another way, I would say that I l…" at bounding box center [327, 132] width 163 height 171
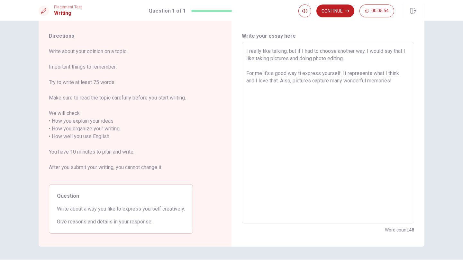
click at [274, 68] on textarea "I really like talking, but if I had to choose another way, I would say that I l…" at bounding box center [327, 132] width 163 height 171
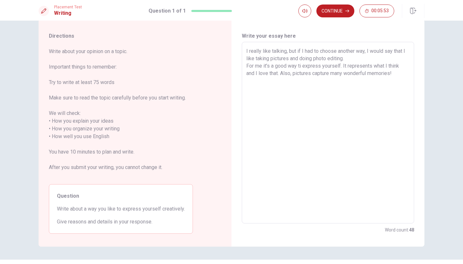
click at [397, 70] on textarea "I really like talking, but if I had to choose another way, I would say that I l…" at bounding box center [327, 132] width 163 height 171
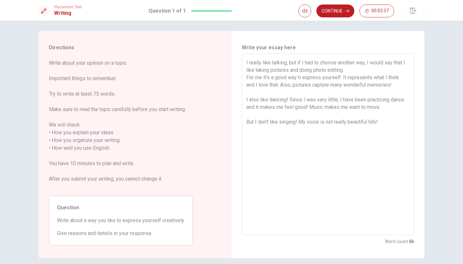
scroll to position [2, 0]
click at [358, 73] on textarea "I really like talking, but if I had to choose another way, I would say that I l…" at bounding box center [327, 145] width 163 height 171
click at [300, 78] on textarea "I really like talking, but if I had to choose another way, I would say that I l…" at bounding box center [327, 145] width 163 height 171
click at [339, 11] on button "Continue" at bounding box center [336, 11] width 38 height 13
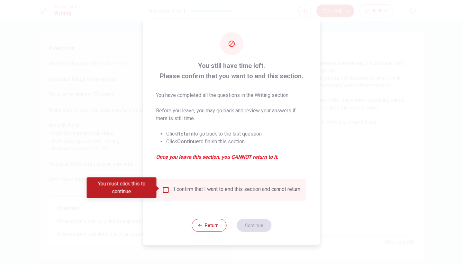
click at [170, 188] on div "I confirm that I want to end this section and cannot return." at bounding box center [231, 190] width 139 height 8
click at [165, 186] on input "You must click this to continue" at bounding box center [166, 190] width 8 height 8
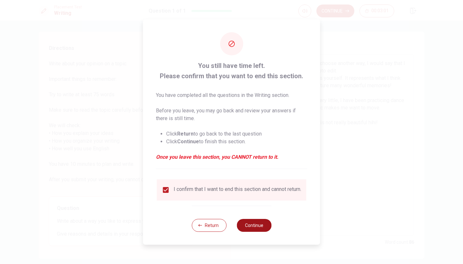
click at [258, 224] on button "Continue" at bounding box center [254, 225] width 35 height 13
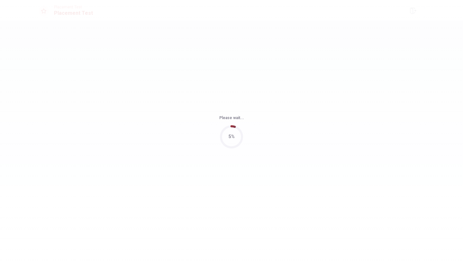
scroll to position [0, 0]
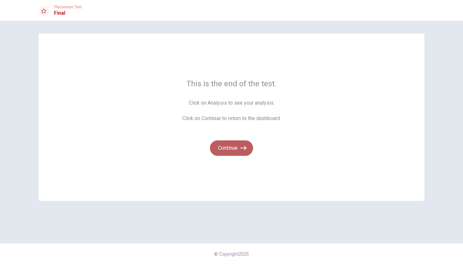
click at [238, 145] on button "Continue" at bounding box center [231, 147] width 43 height 15
